Goal: Check status: Check status

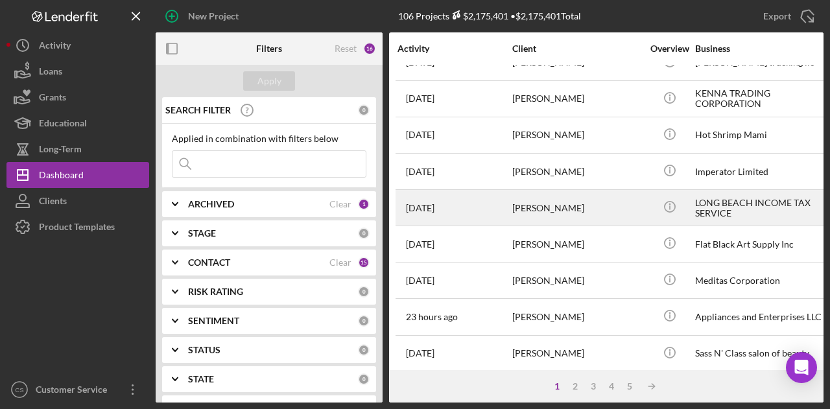
scroll to position [65, 0]
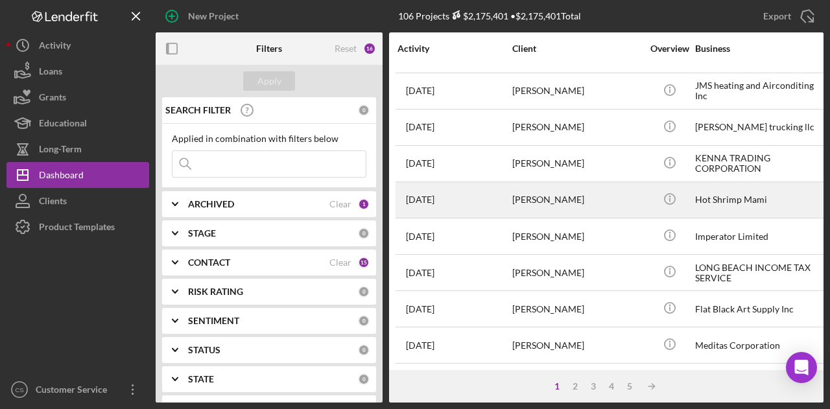
click at [542, 198] on div "[PERSON_NAME]" at bounding box center [577, 200] width 130 height 34
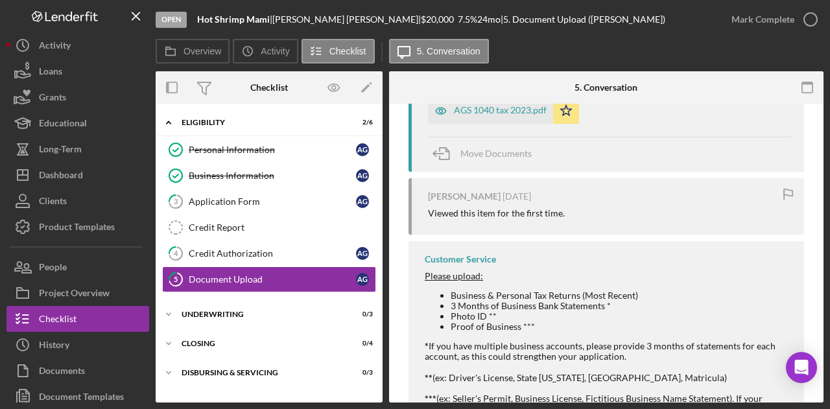
scroll to position [1014, 0]
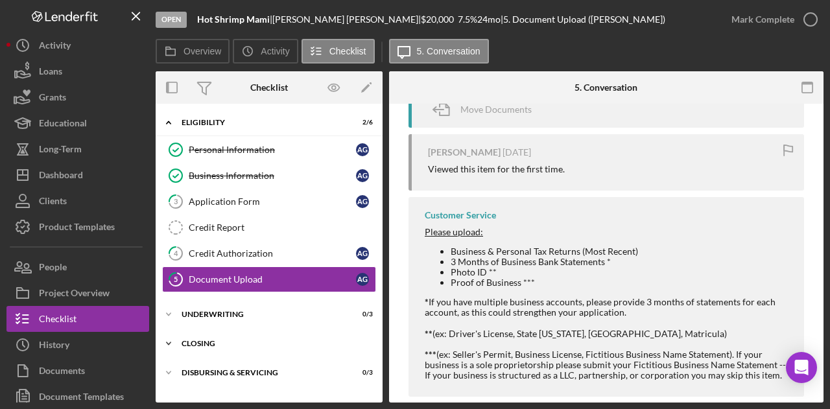
click at [324, 351] on div "Icon/Expander Closing 0 / 4" at bounding box center [269, 344] width 227 height 26
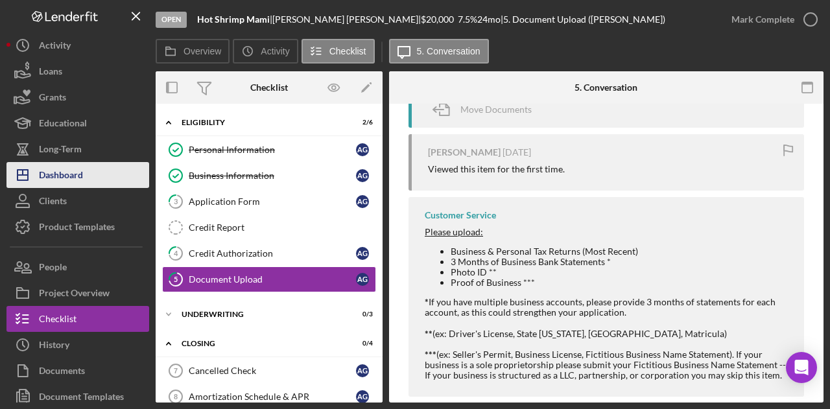
click at [84, 177] on button "Icon/Dashboard Dashboard" at bounding box center [77, 175] width 143 height 26
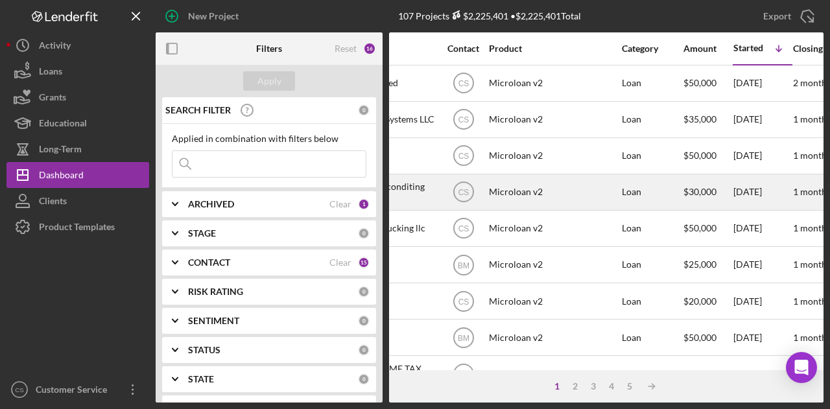
scroll to position [0, 130]
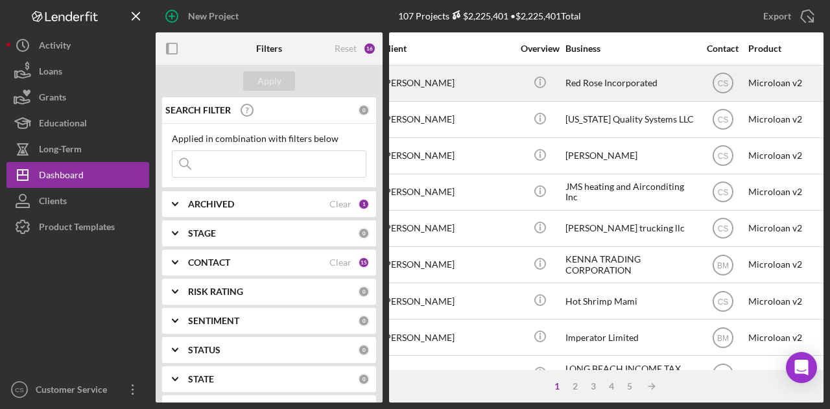
click at [501, 86] on div "[PERSON_NAME]" at bounding box center [448, 83] width 130 height 34
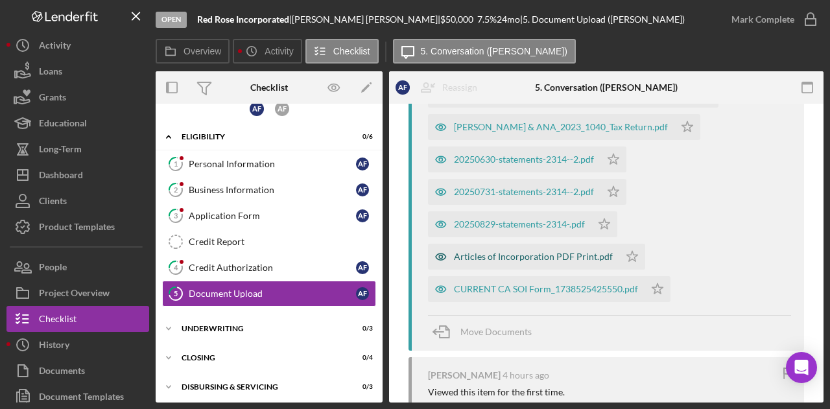
scroll to position [570, 0]
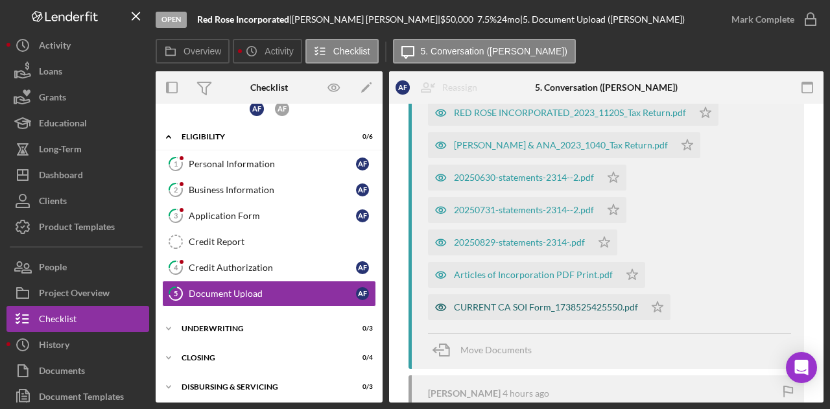
click at [541, 307] on div "CURRENT CA SOI Form_1738525425550.pdf" at bounding box center [546, 307] width 184 height 10
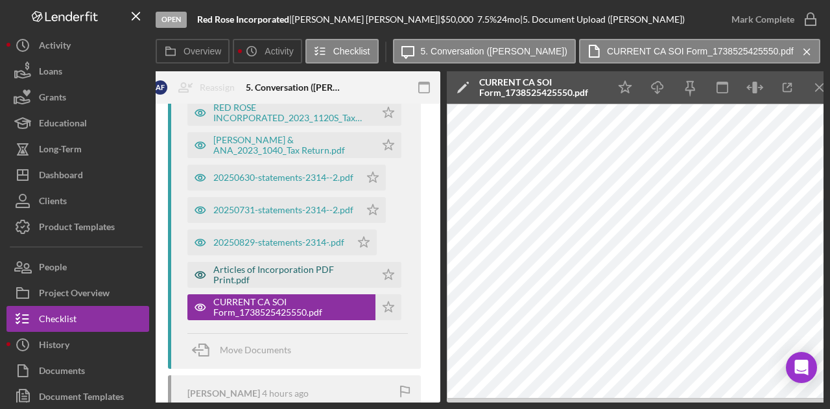
scroll to position [0, 253]
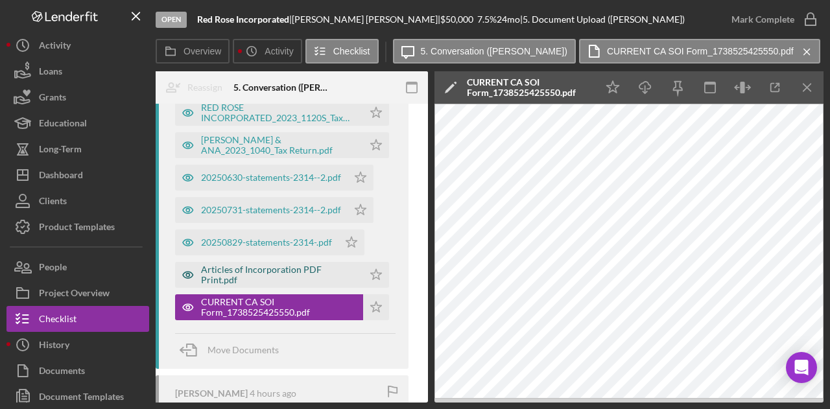
click at [274, 277] on div "Articles of Incorporation PDF Print.pdf" at bounding box center [279, 275] width 156 height 21
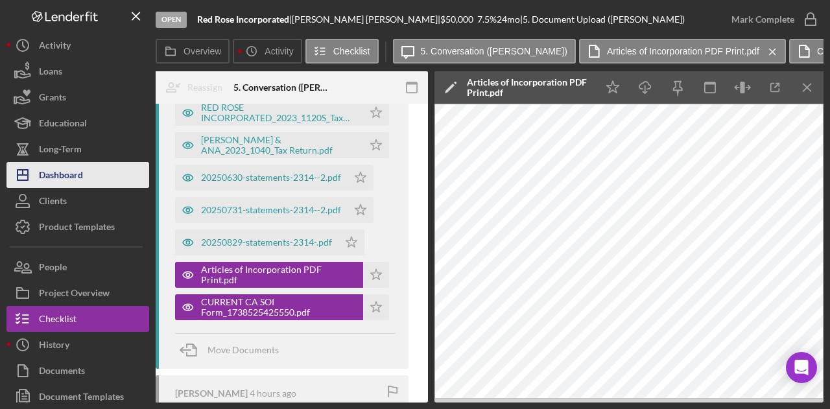
click at [80, 181] on div "Dashboard" at bounding box center [61, 176] width 44 height 29
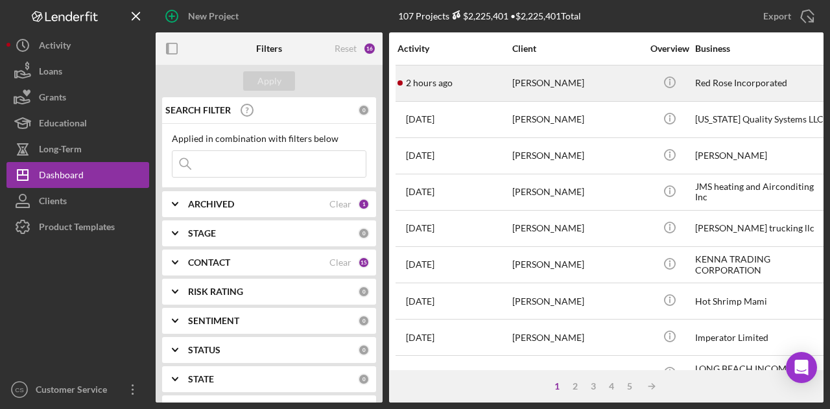
click at [488, 91] on div "2 hours ago [PERSON_NAME]" at bounding box center [453, 83] width 113 height 34
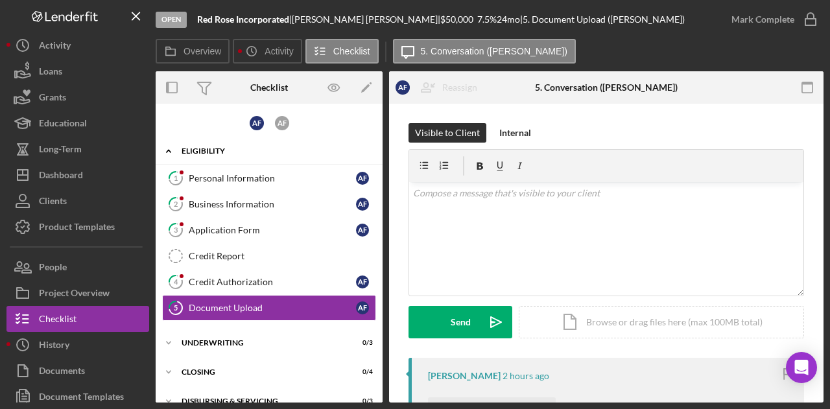
scroll to position [14, 0]
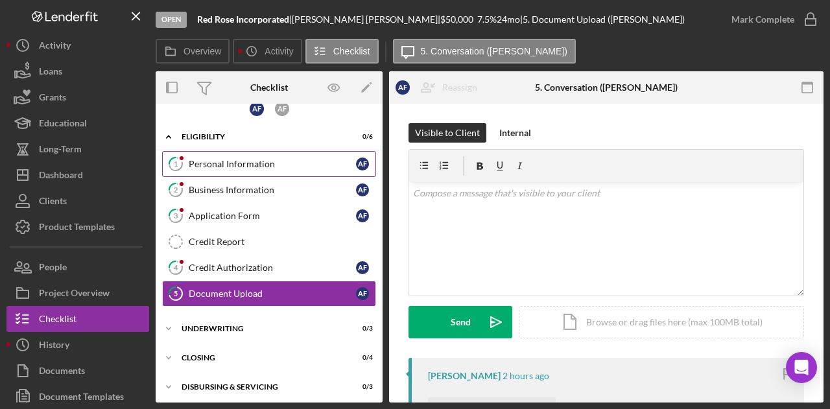
click at [270, 168] on div "Personal Information" at bounding box center [272, 164] width 167 height 10
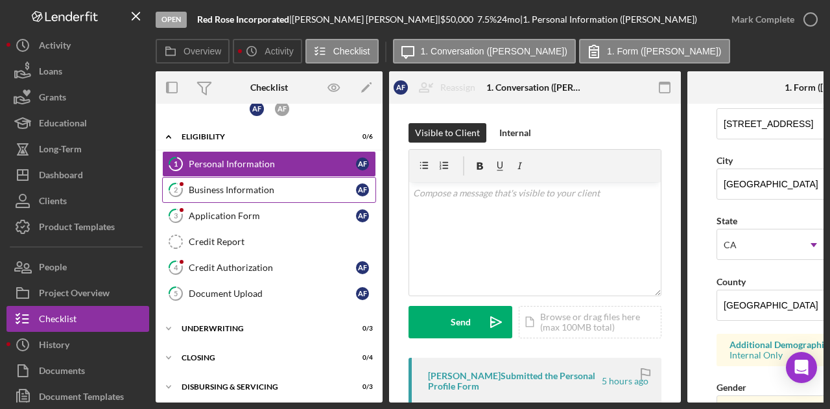
click at [311, 191] on div "Business Information" at bounding box center [272, 190] width 167 height 10
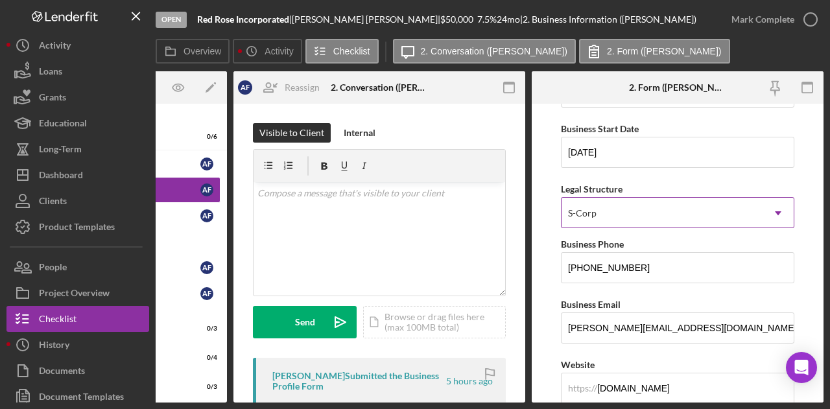
scroll to position [130, 0]
